Goal: Task Accomplishment & Management: Manage account settings

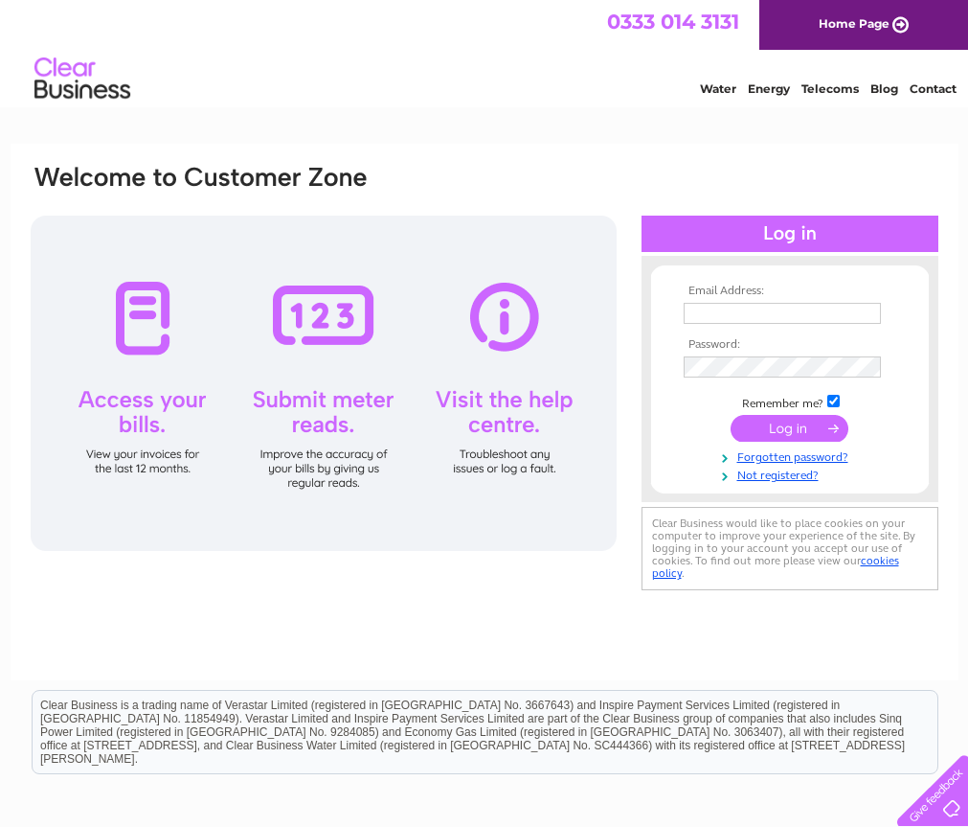
type input "[PERSON_NAME][EMAIL_ADDRESS][DOMAIN_NAME]"
click at [778, 423] on input "submit" at bounding box center [790, 428] width 118 height 27
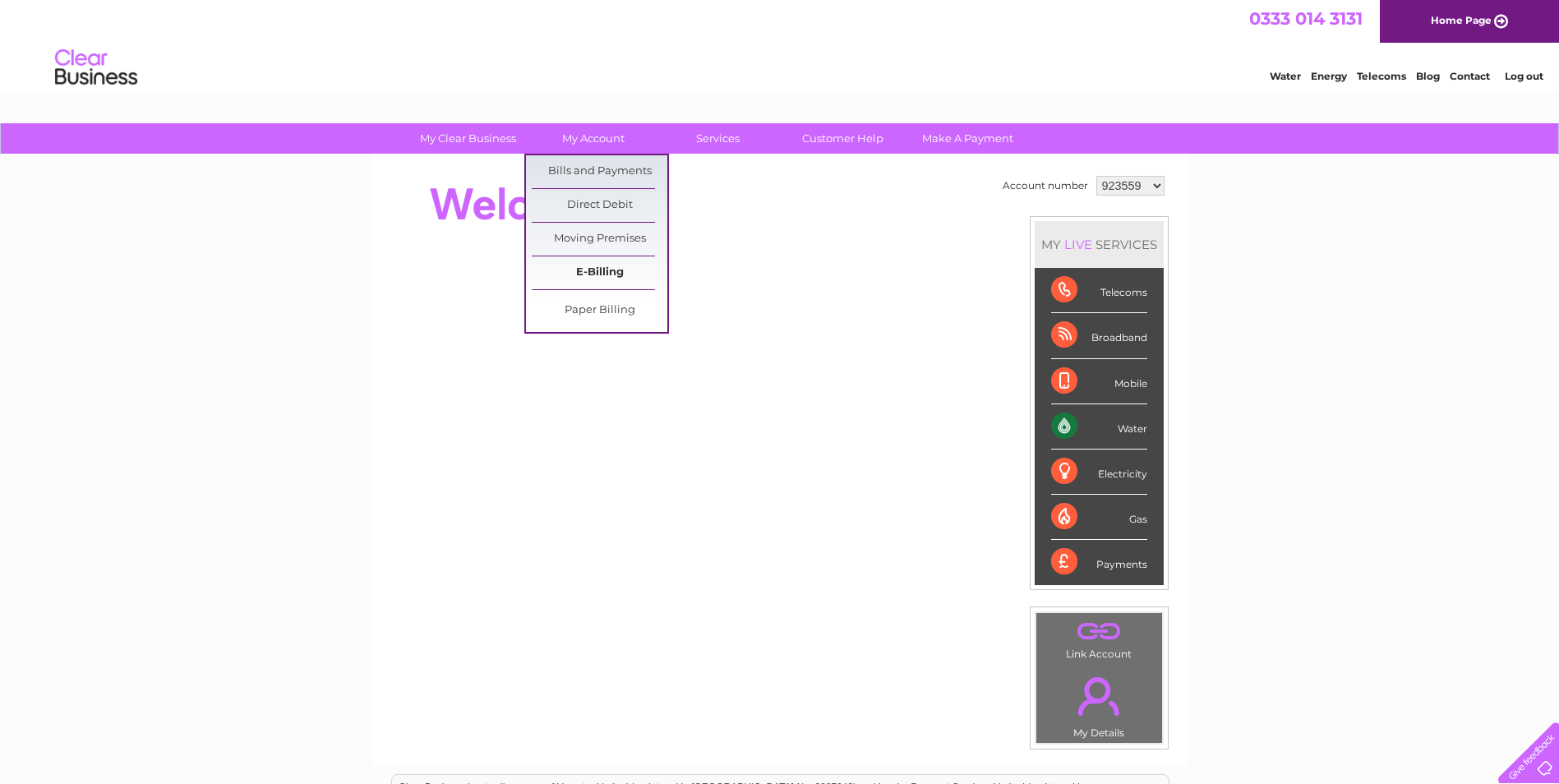
click at [603, 280] on link "E-Billing" at bounding box center [600, 273] width 136 height 33
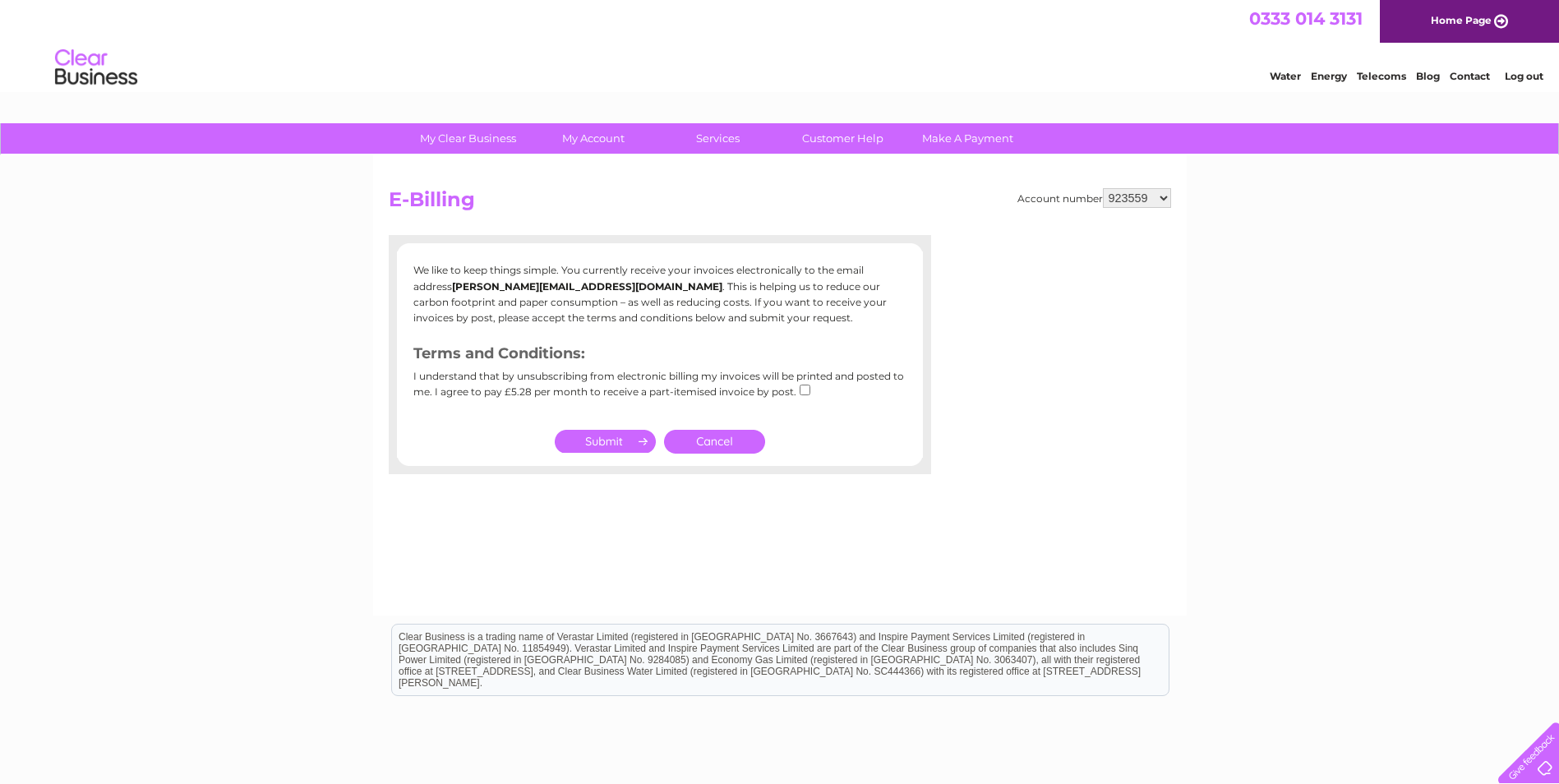
click at [801, 389] on input "checkbox" at bounding box center [805, 389] width 10 height 10
checkbox input "true"
click at [604, 440] on input "submit" at bounding box center [606, 441] width 101 height 23
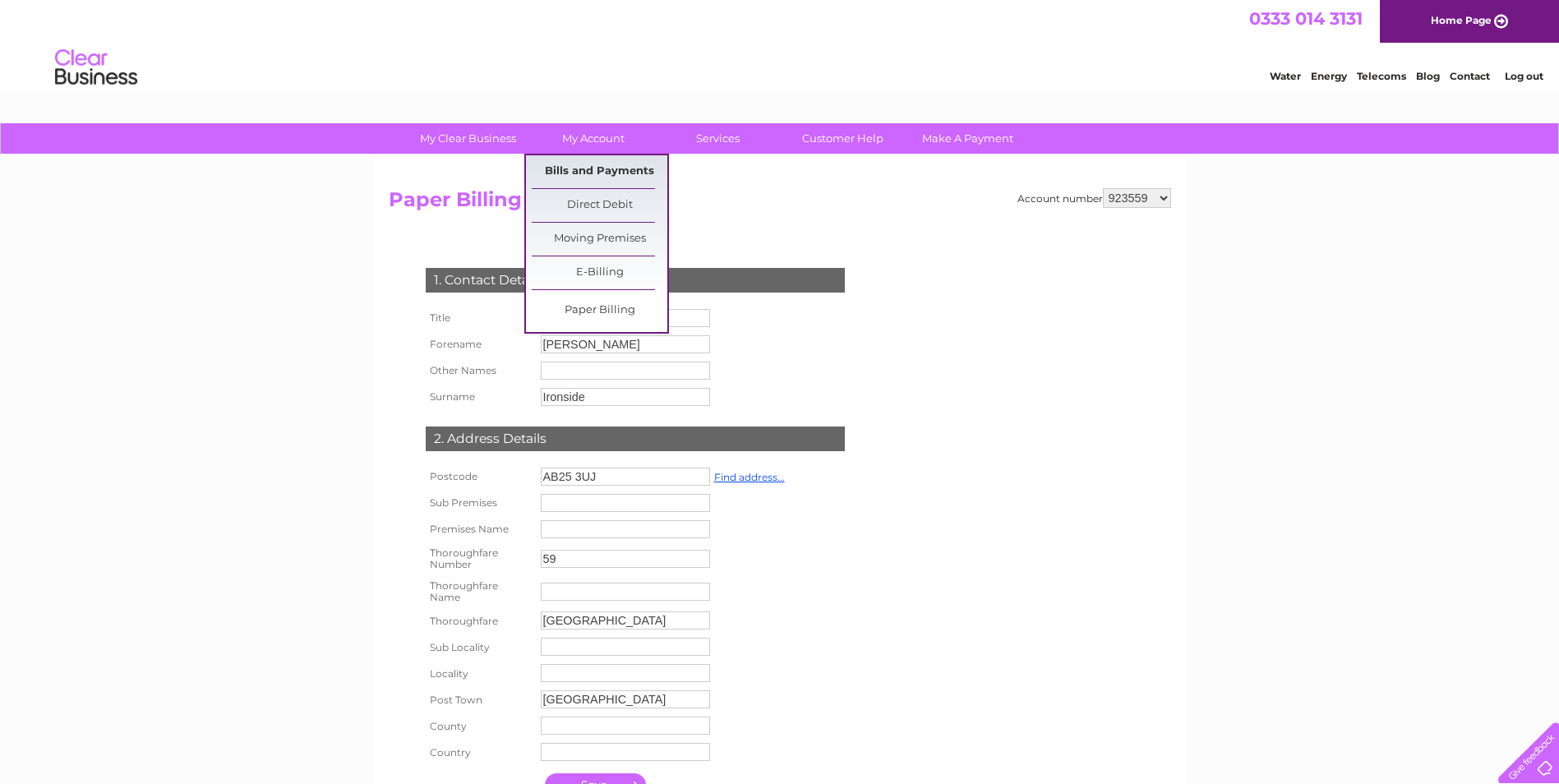
click at [606, 179] on link "Bills and Payments" at bounding box center [600, 172] width 136 height 33
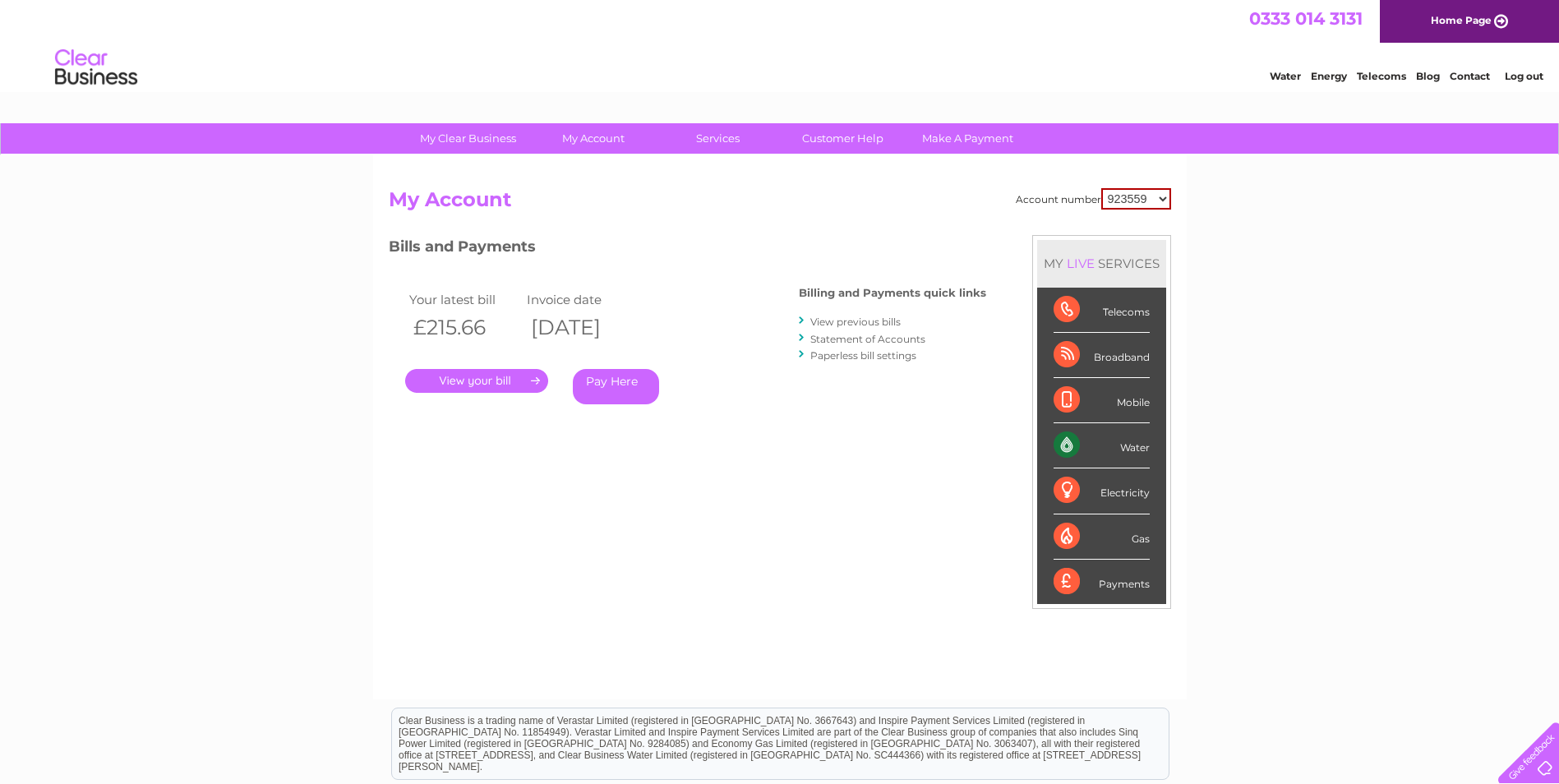
click at [488, 388] on link "." at bounding box center [476, 381] width 143 height 24
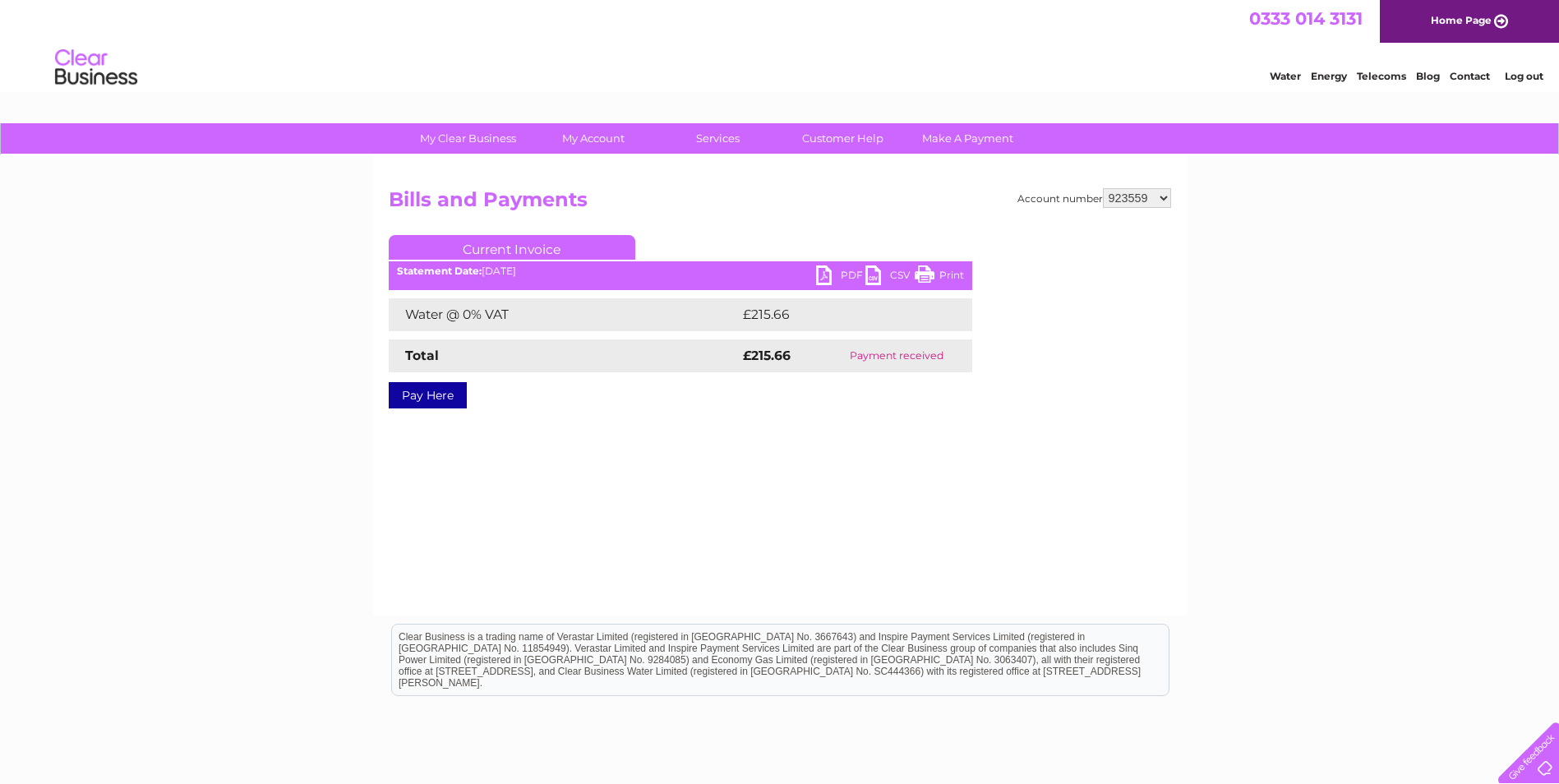
click at [845, 275] on link "PDF" at bounding box center [840, 277] width 49 height 24
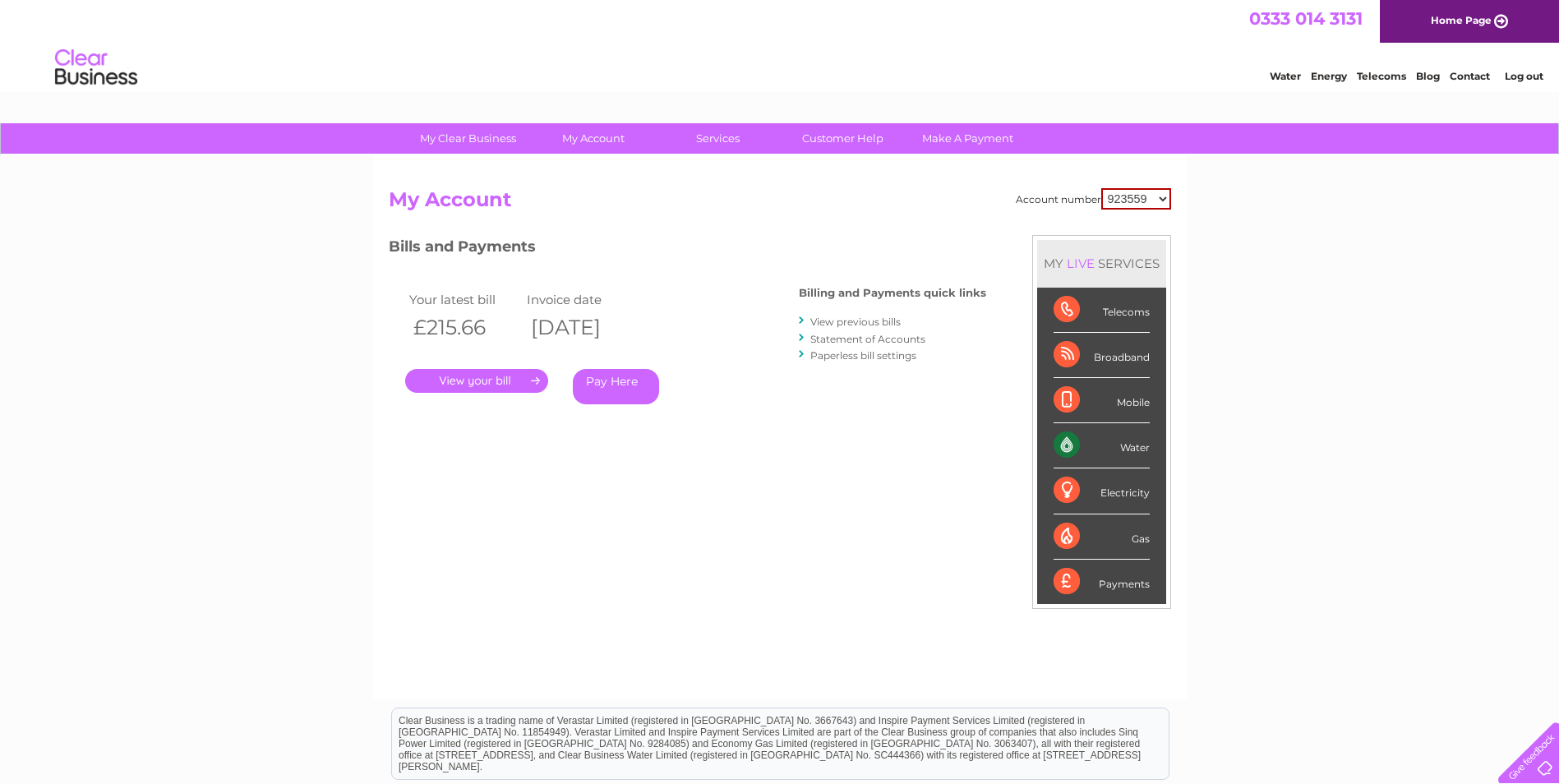
click at [867, 321] on link "View previous bills" at bounding box center [855, 322] width 90 height 12
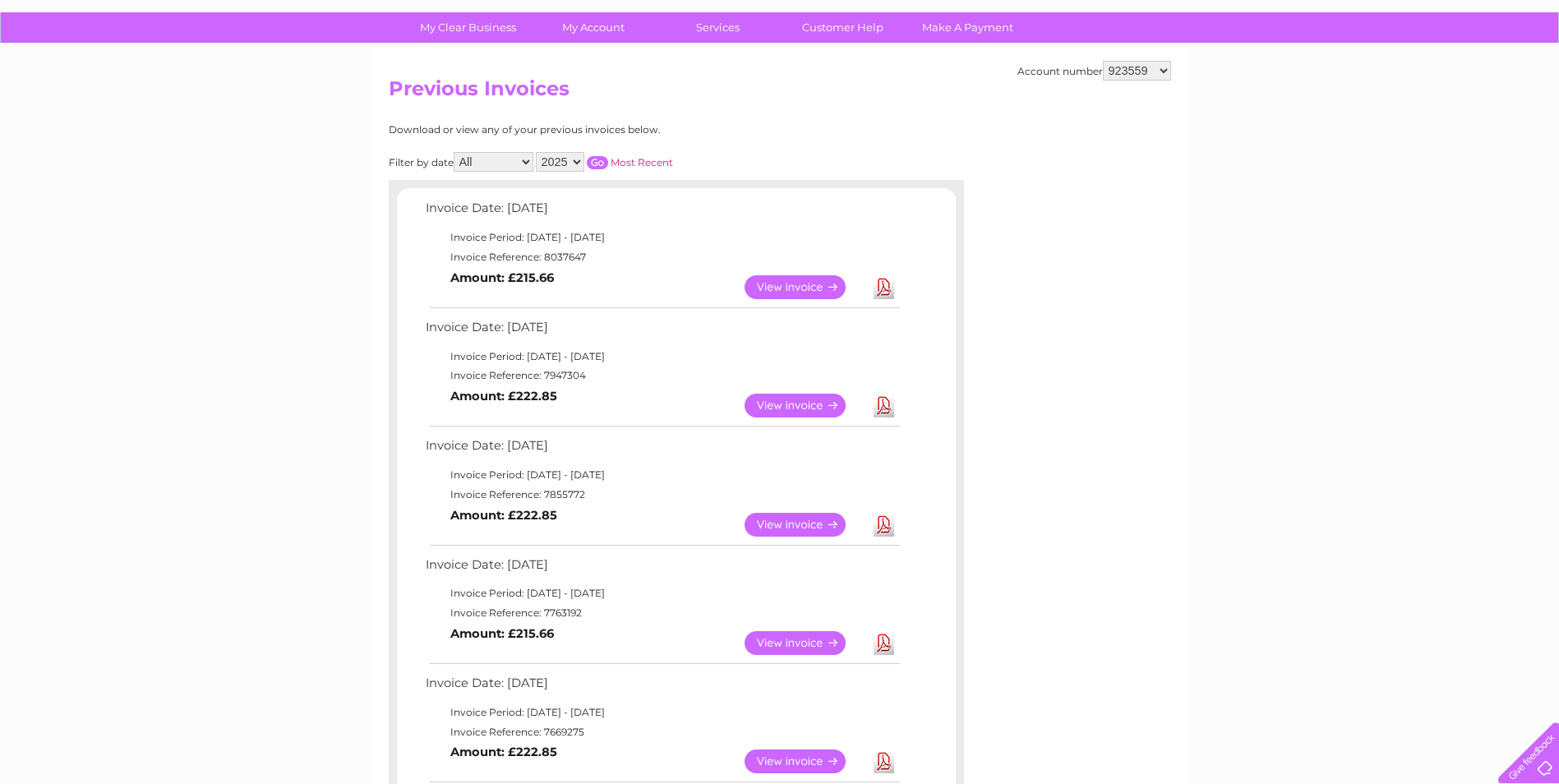
scroll to position [82, 0]
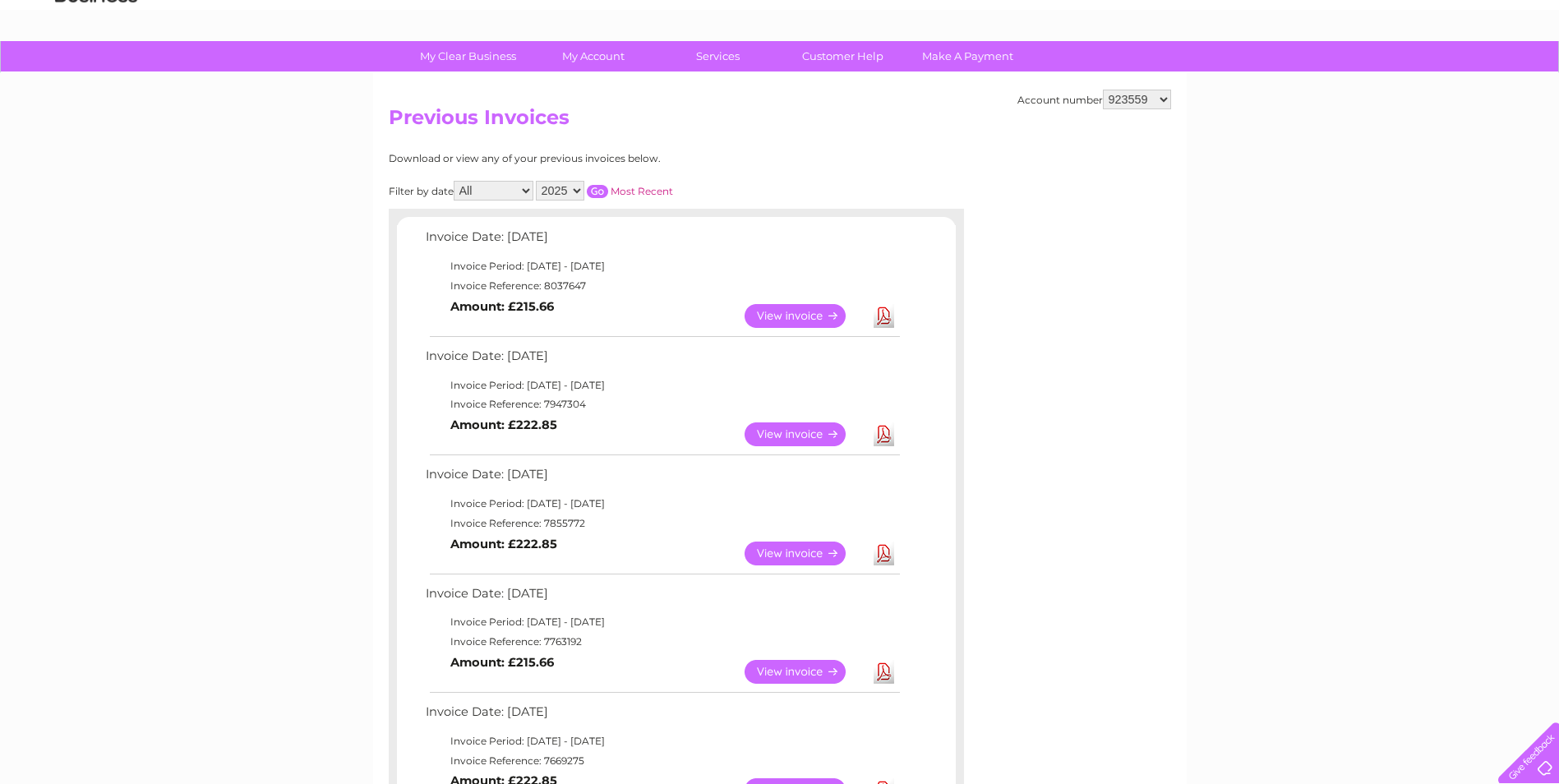
click at [804, 435] on link "View" at bounding box center [805, 434] width 121 height 24
click at [1167, 97] on select "923559 1058076" at bounding box center [1136, 99] width 68 height 20
select select "1058076"
click at [1103, 89] on select "923559 1058076" at bounding box center [1136, 99] width 68 height 20
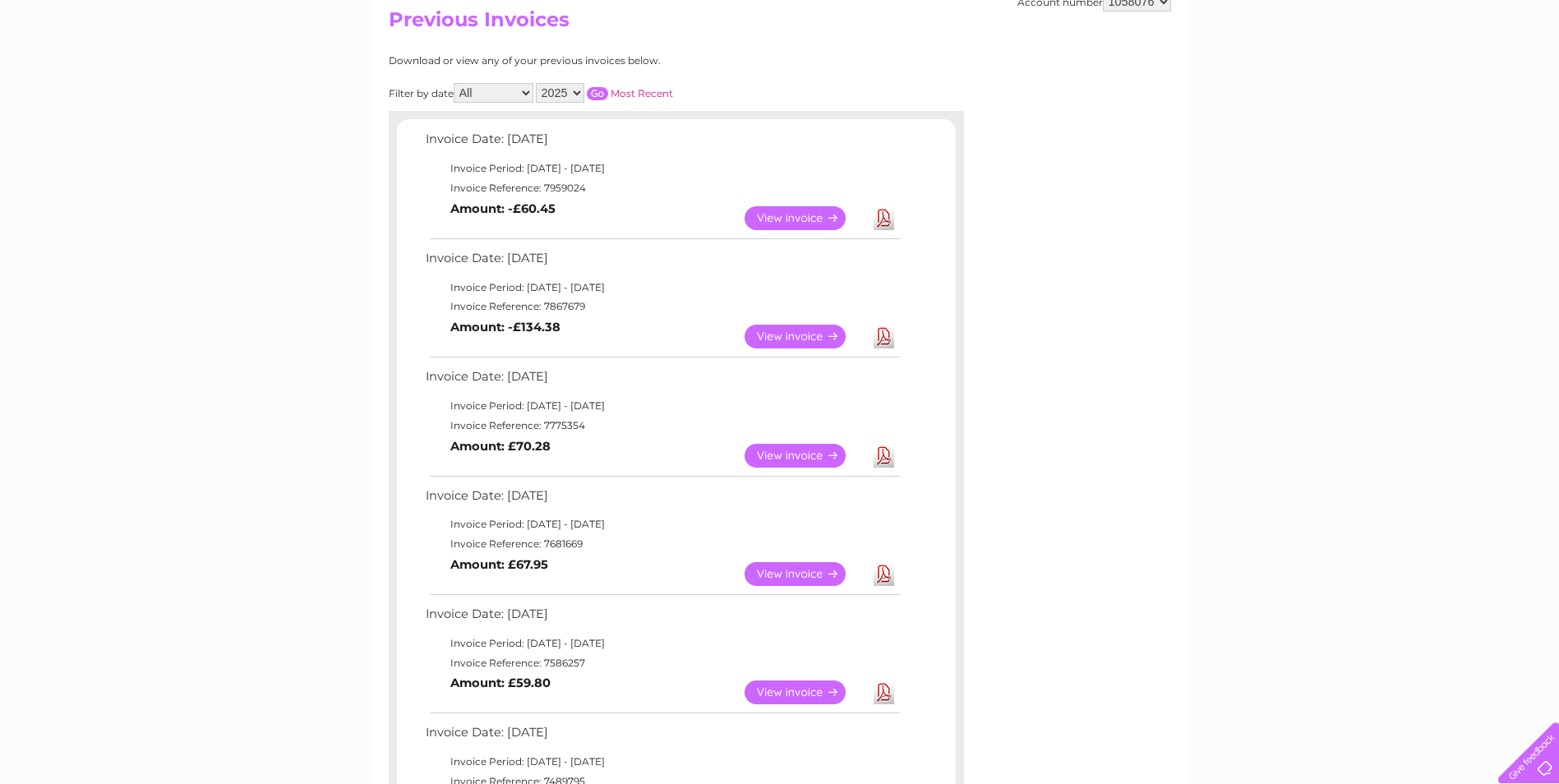
scroll to position [82, 0]
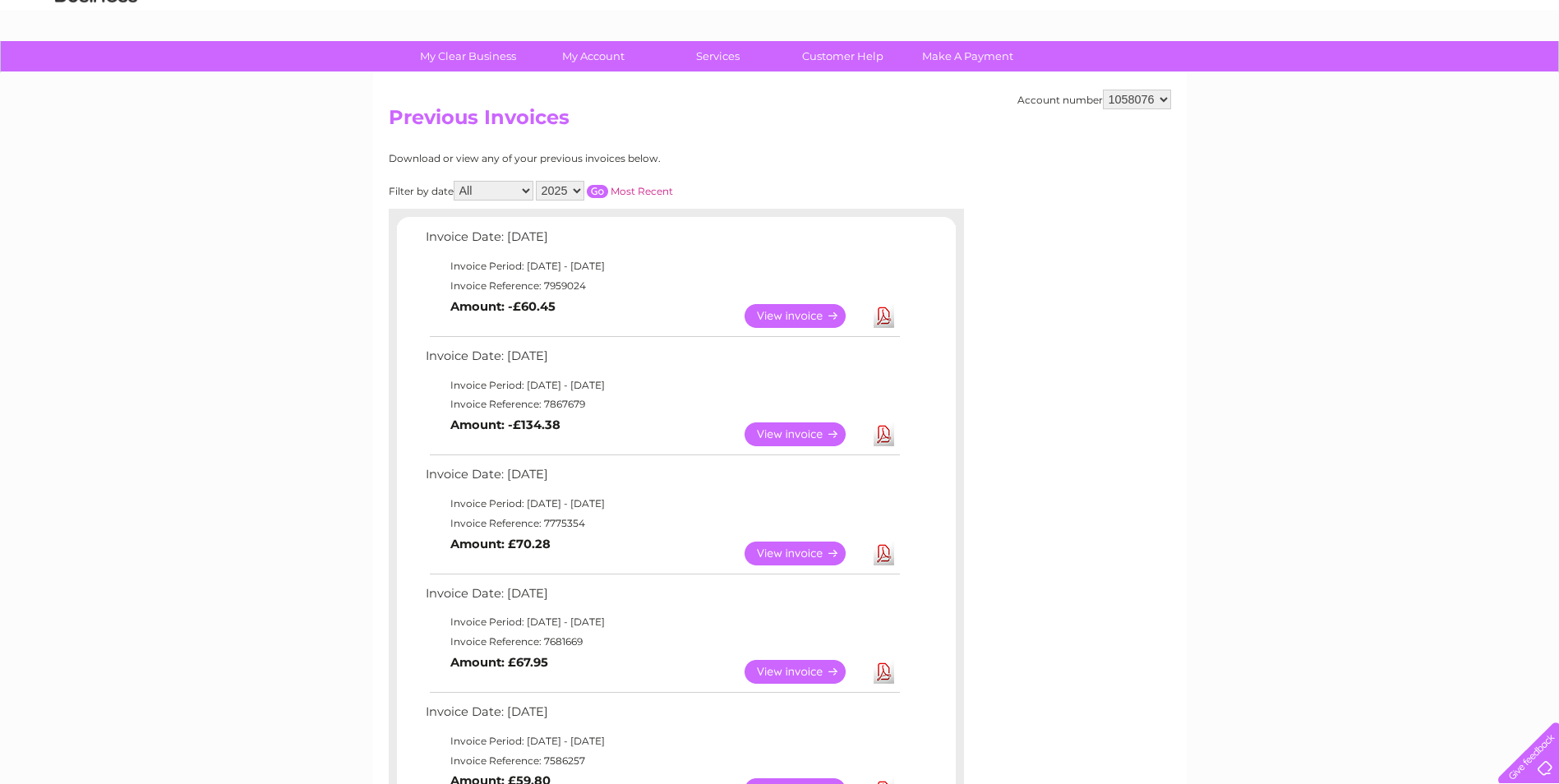
click at [807, 431] on link "View" at bounding box center [805, 434] width 121 height 24
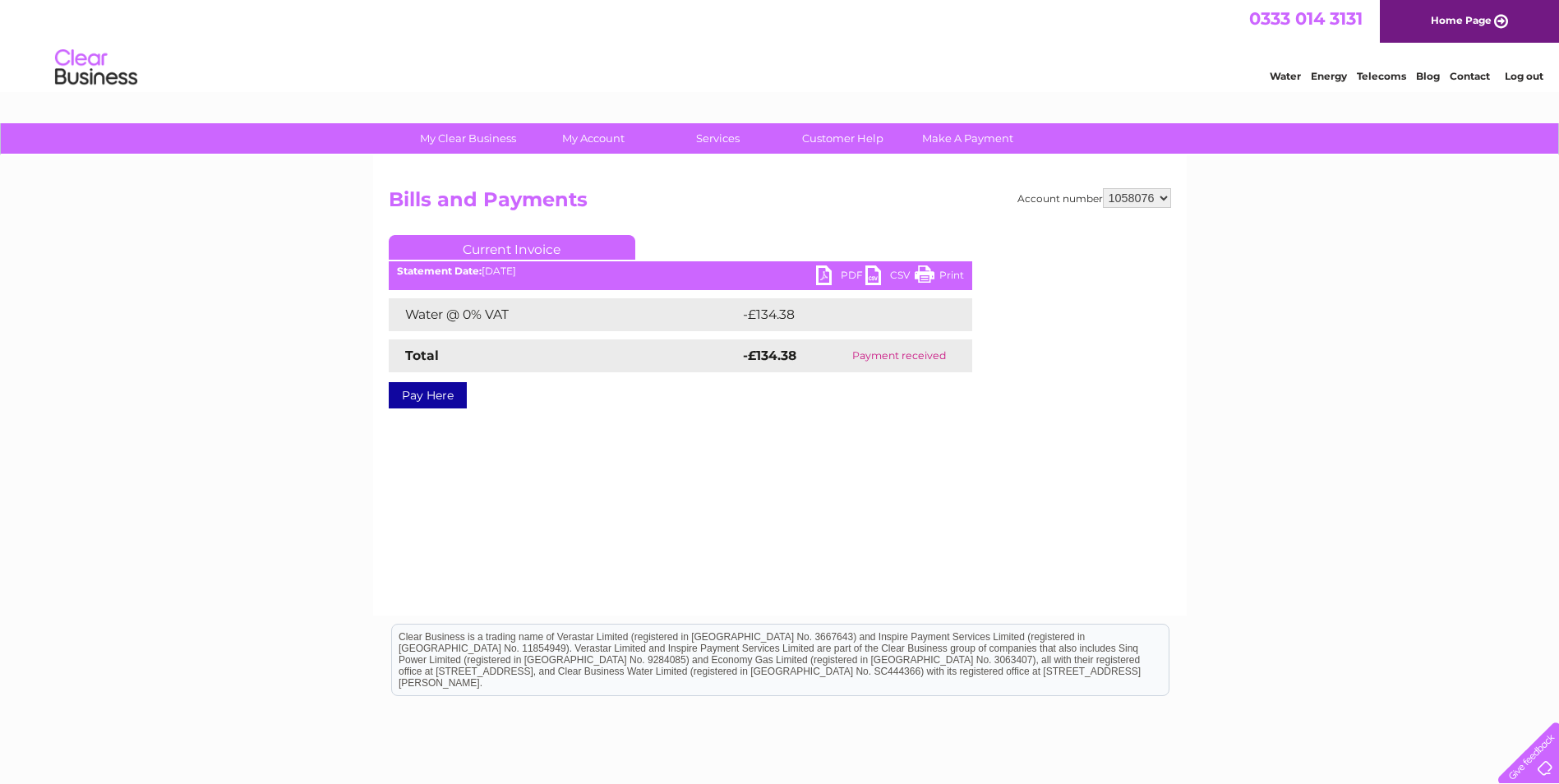
click at [951, 272] on link "Print" at bounding box center [939, 277] width 49 height 24
